Goal: Task Accomplishment & Management: Manage account settings

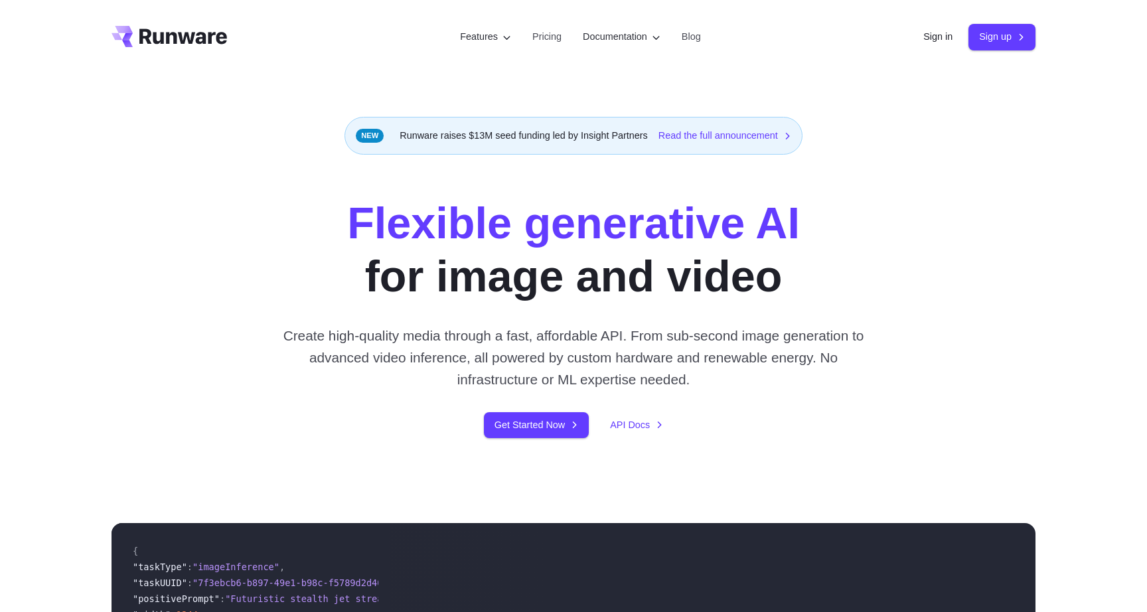
click at [930, 48] on div "Sign in Sign up" at bounding box center [980, 37] width 112 height 26
click at [929, 37] on link "Sign in" at bounding box center [938, 36] width 29 height 15
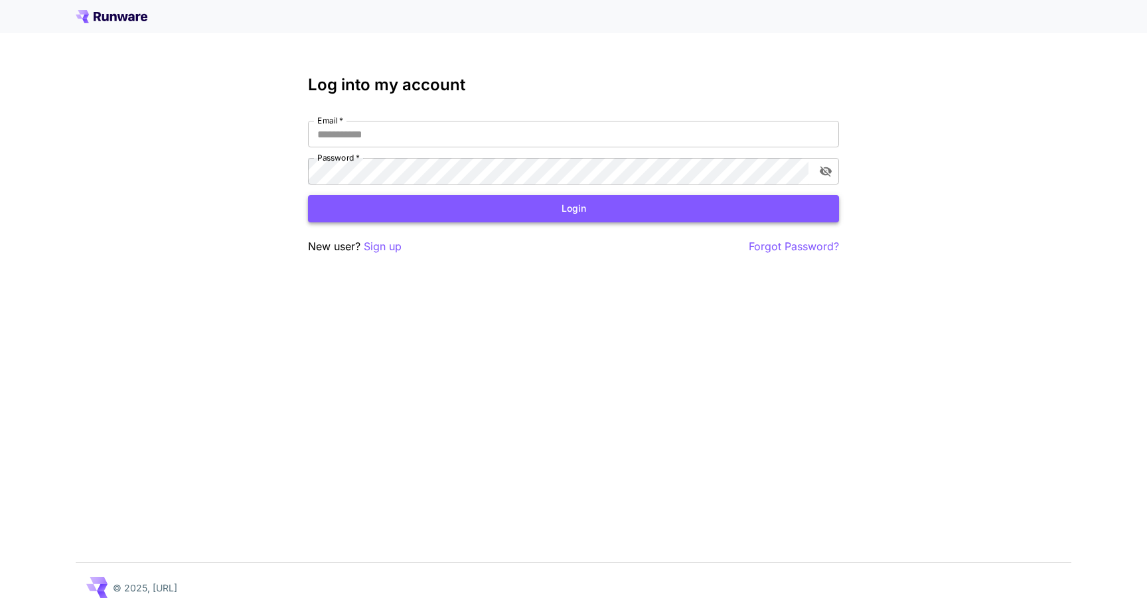
type input "**********"
click at [754, 213] on button "Login" at bounding box center [573, 208] width 531 height 27
